Goal: Task Accomplishment & Management: Complete application form

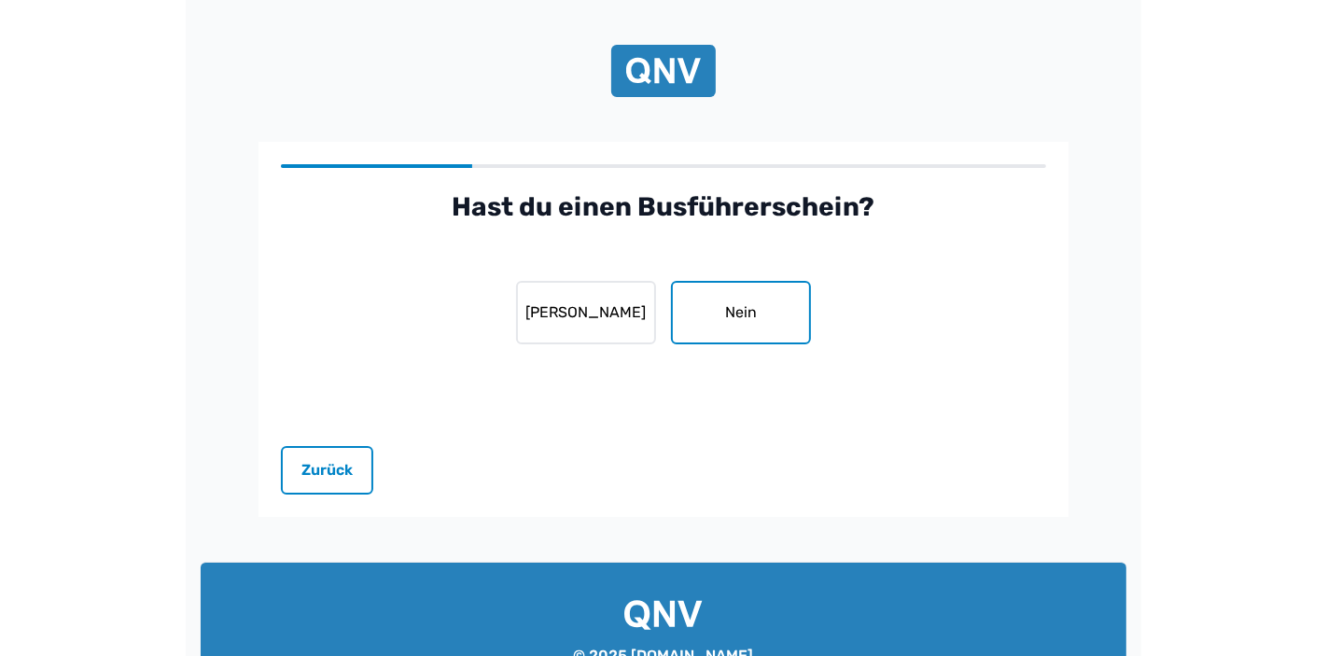
click at [754, 302] on button "Nein" at bounding box center [741, 312] width 140 height 63
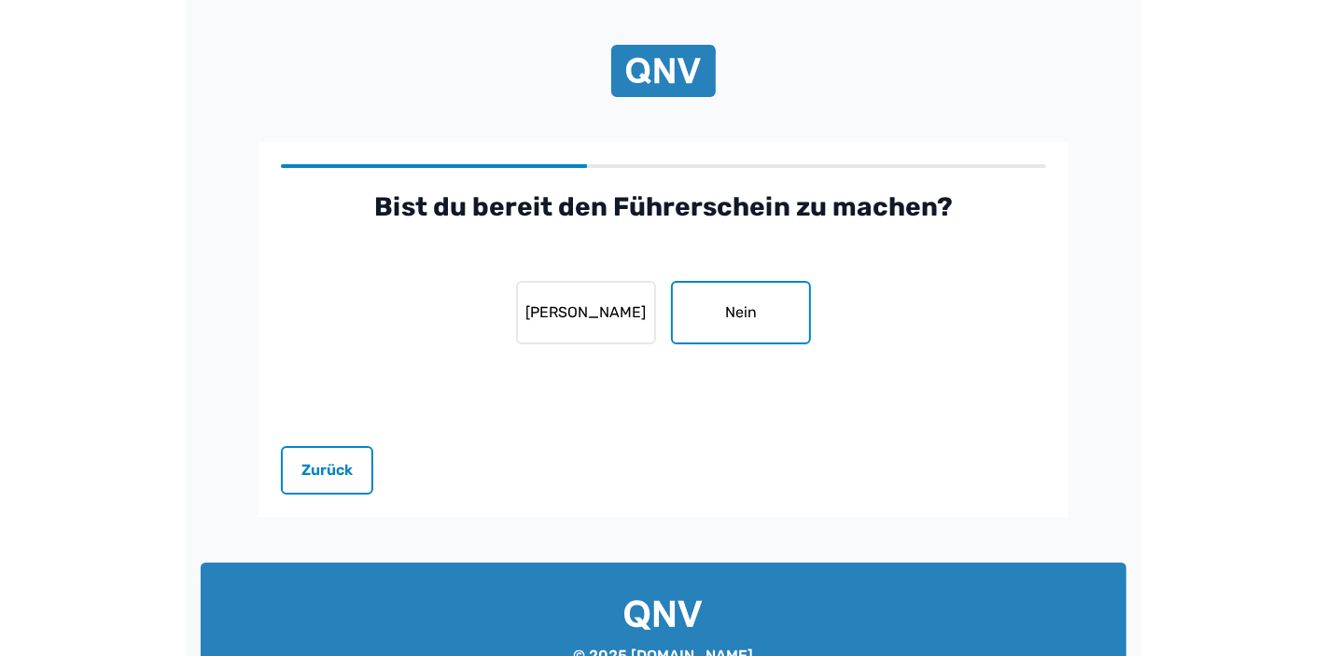
click at [741, 323] on button "Nein" at bounding box center [741, 312] width 140 height 63
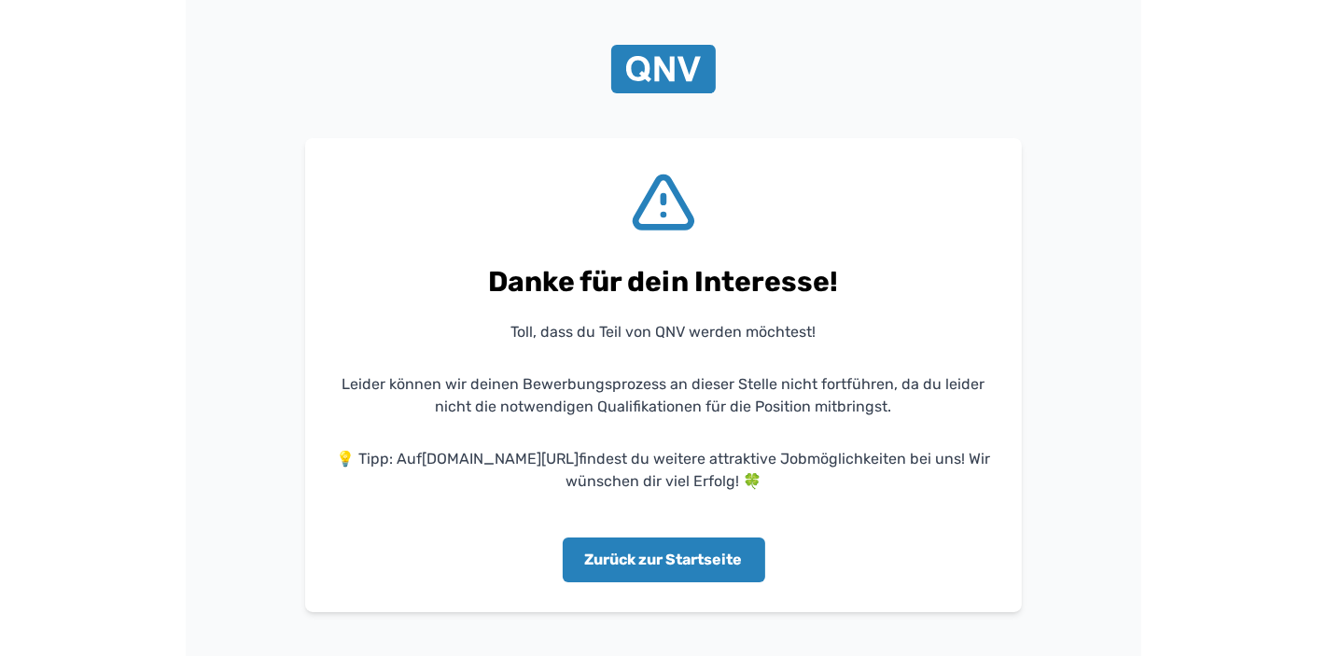
click at [434, 473] on p "💡 Tipp: Auf [DOMAIN_NAME][URL] findest du weitere attraktive Jobmöglichkeiten b…" at bounding box center [663, 470] width 657 height 45
drag, startPoint x: 505, startPoint y: 459, endPoint x: 437, endPoint y: 456, distance: 68.2
click at [437, 456] on p "💡 Tipp: Auf [DOMAIN_NAME][URL] findest du weitere attraktive Jobmöglichkeiten b…" at bounding box center [663, 470] width 657 height 45
click at [484, 532] on div "Danke für dein Interesse! Toll, dass du Teil von QNV werden möchtest! Leider kö…" at bounding box center [663, 375] width 657 height 414
click at [440, 456] on link "[DOMAIN_NAME][URL]" at bounding box center [501, 459] width 157 height 18
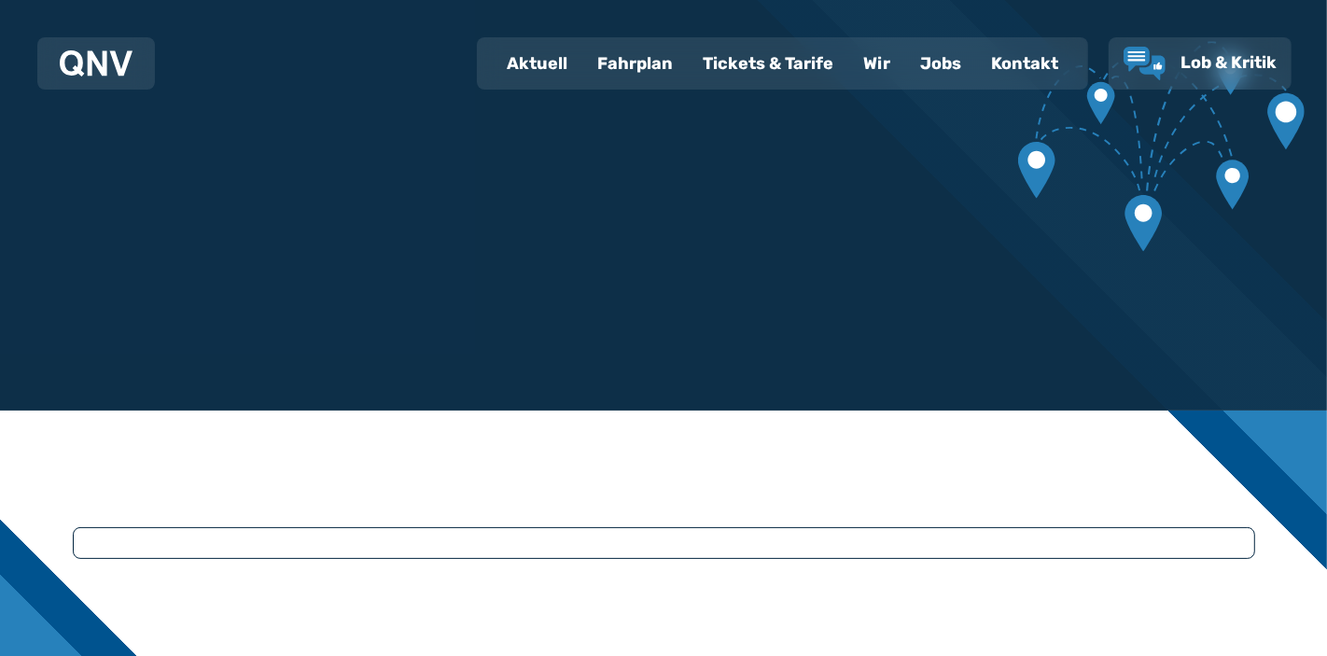
scroll to position [91, 0]
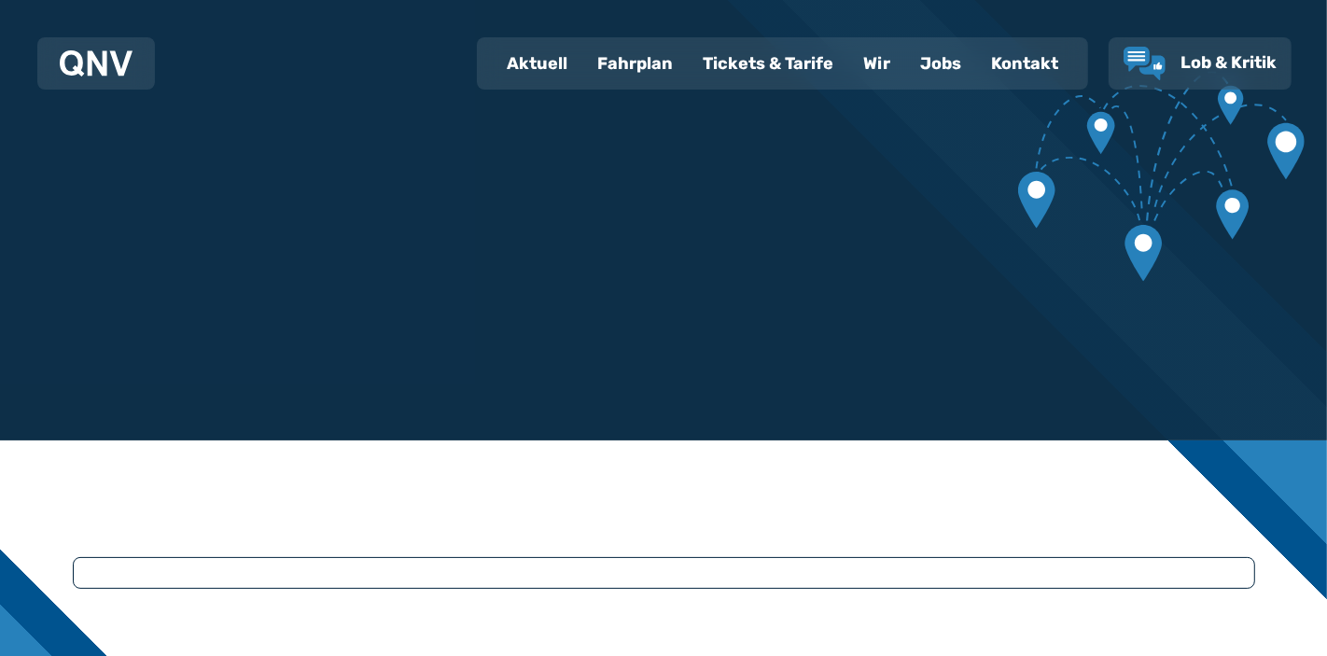
click at [944, 63] on div "Jobs" at bounding box center [940, 63] width 71 height 49
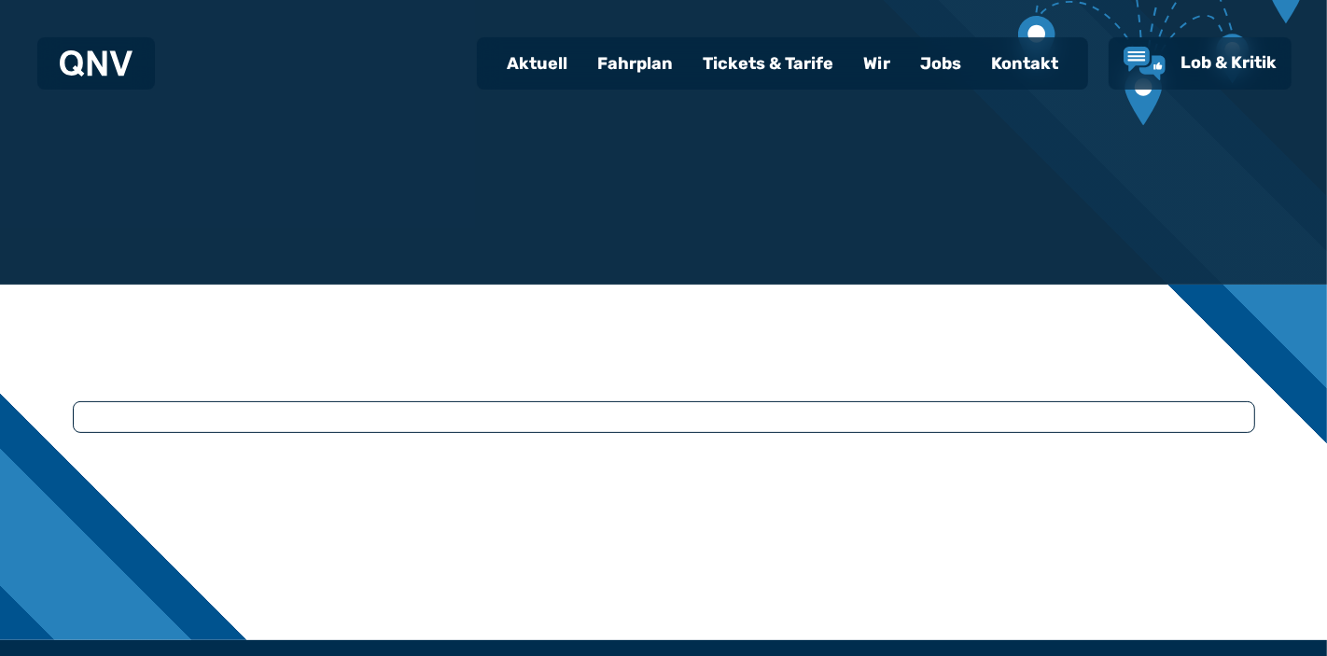
scroll to position [248, 0]
